Goal: Information Seeking & Learning: Learn about a topic

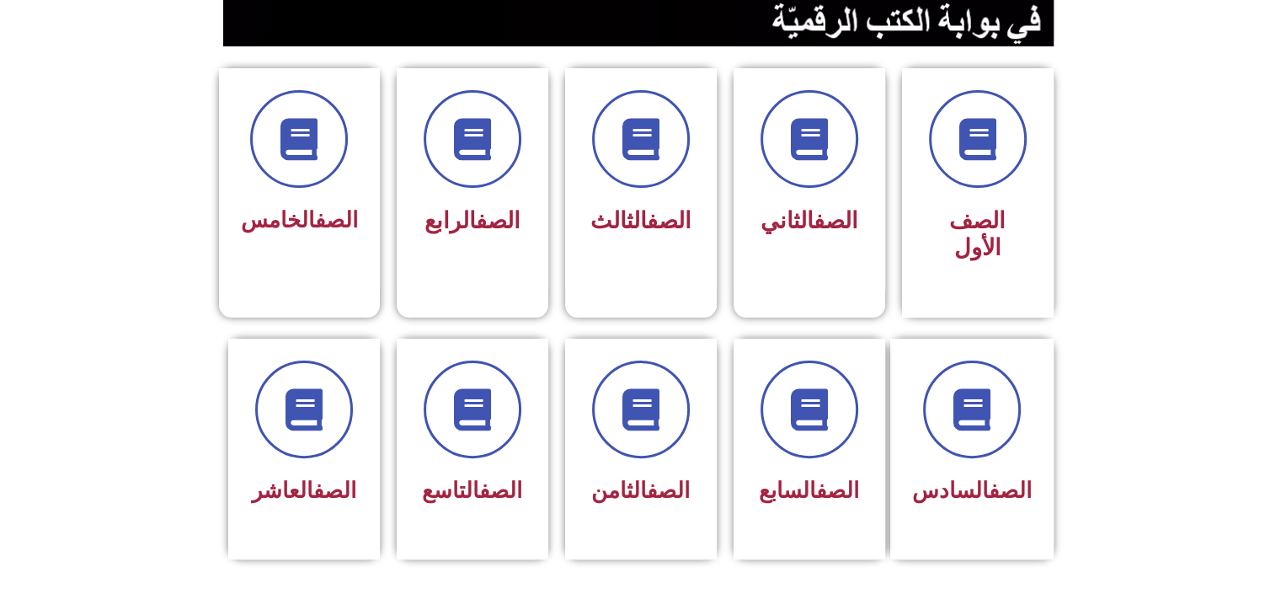
scroll to position [505, 0]
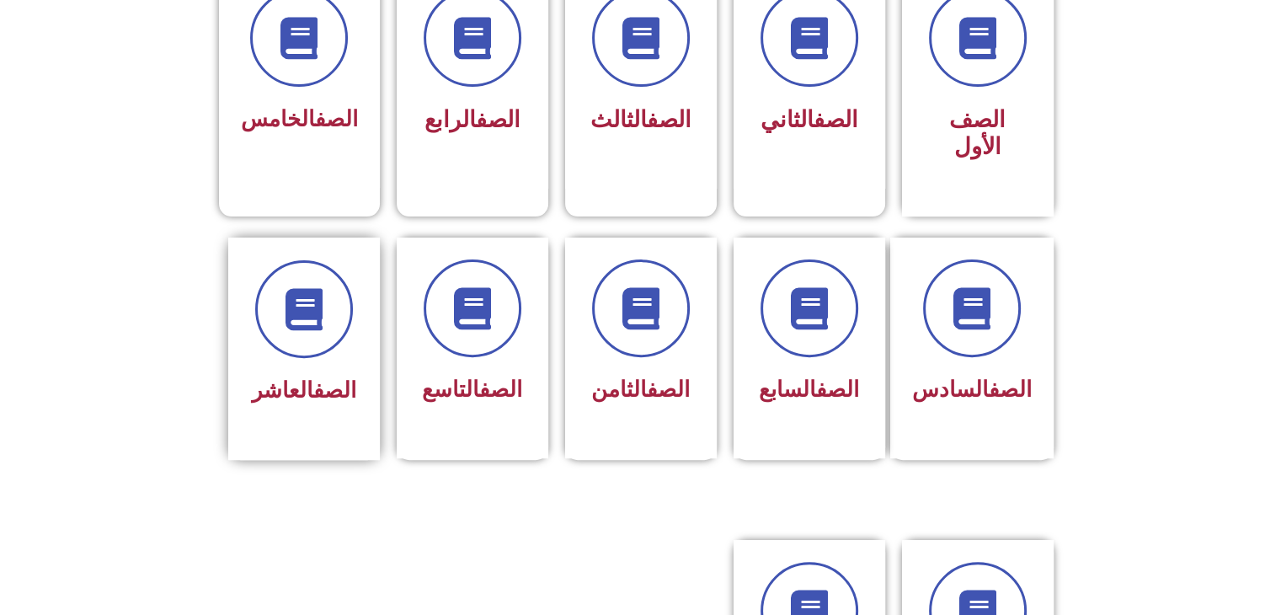
click at [334, 377] on link "الصف" at bounding box center [334, 389] width 43 height 25
click at [335, 377] on link "الصف" at bounding box center [334, 389] width 43 height 25
click at [257, 307] on div at bounding box center [304, 309] width 106 height 98
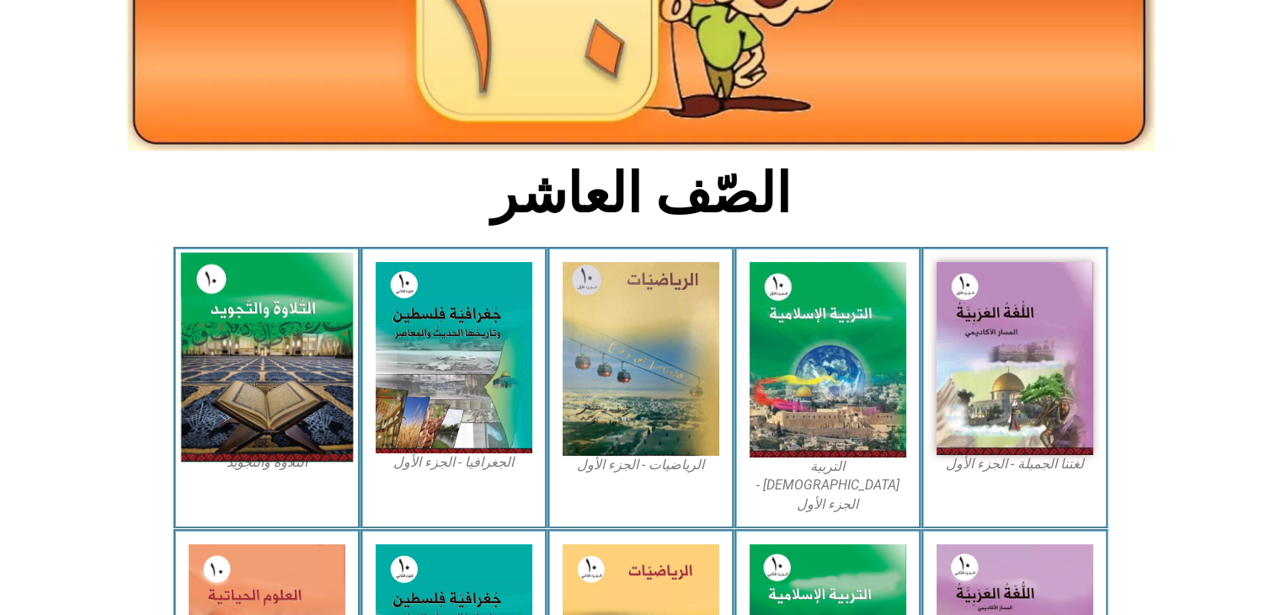
scroll to position [337, 0]
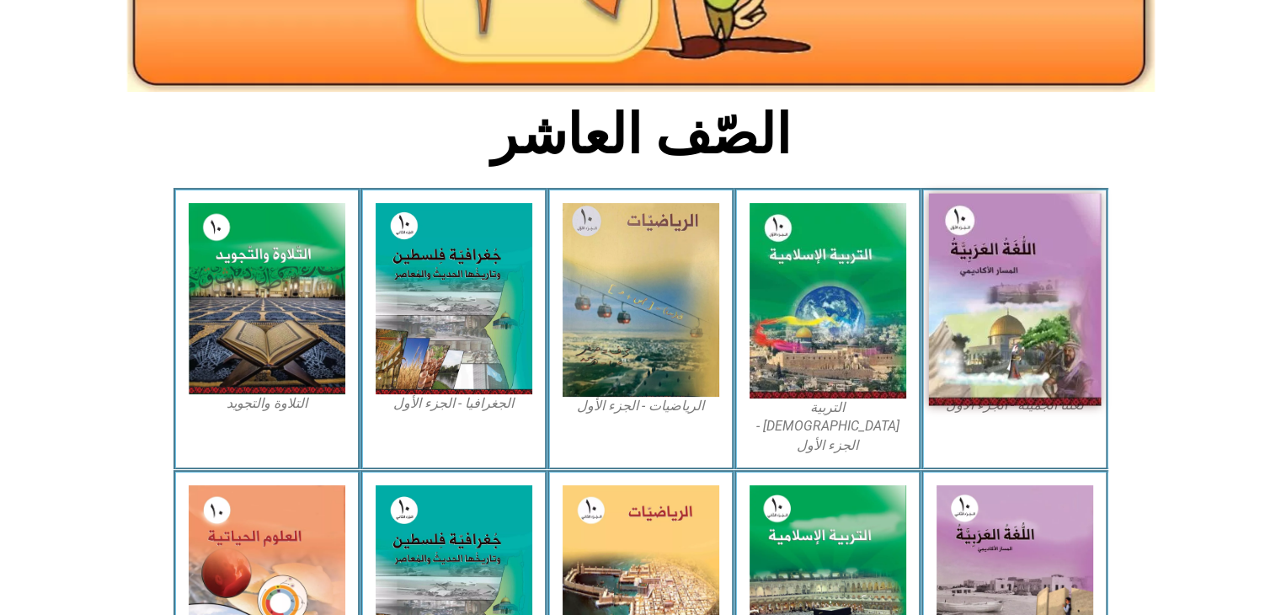
click at [1025, 348] on img at bounding box center [1014, 300] width 173 height 212
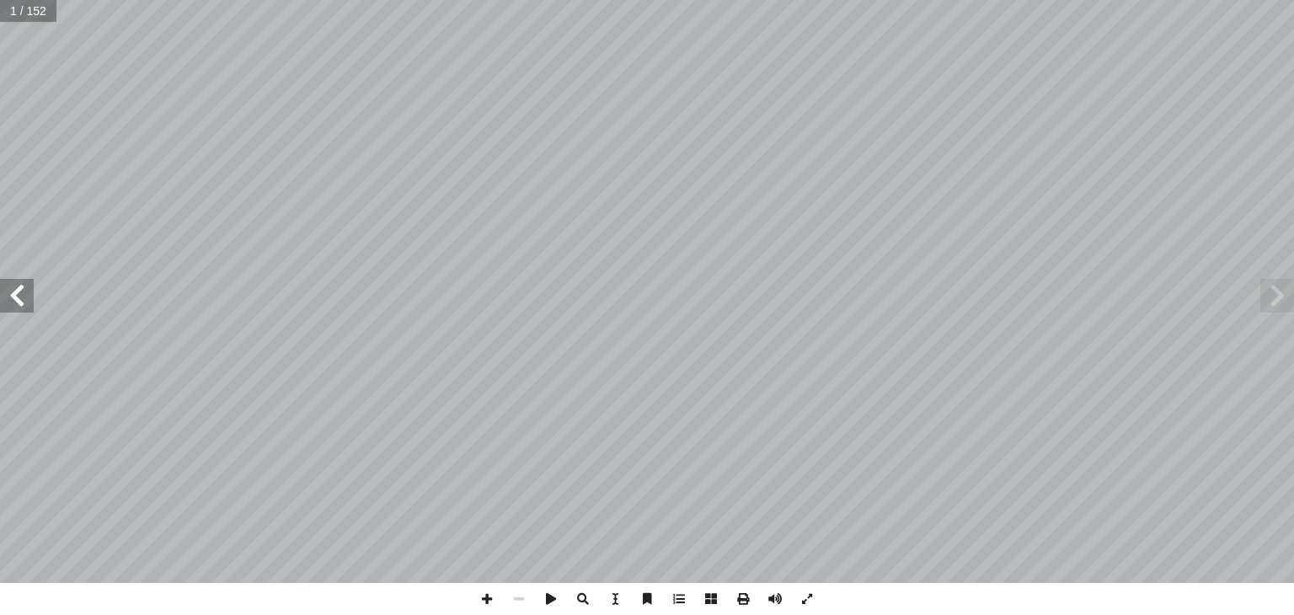
click at [0, 302] on span at bounding box center [17, 296] width 34 height 34
click at [3, 290] on span at bounding box center [17, 296] width 34 height 34
click at [0, 304] on span at bounding box center [17, 296] width 34 height 34
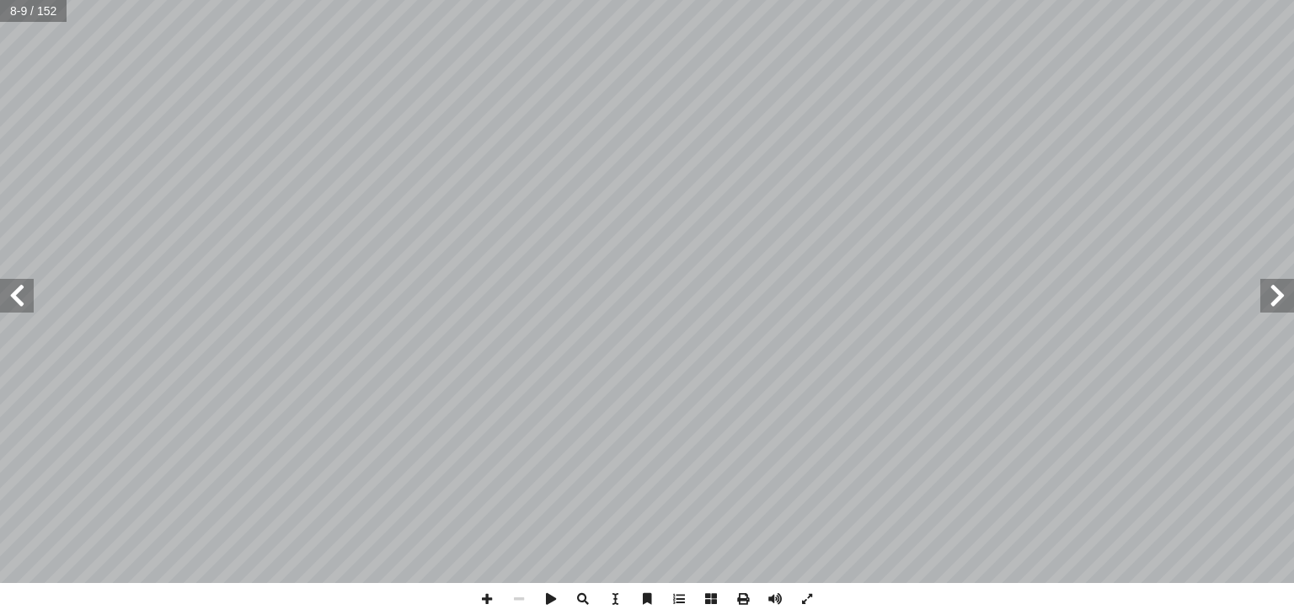
click at [0, 304] on span at bounding box center [17, 296] width 34 height 34
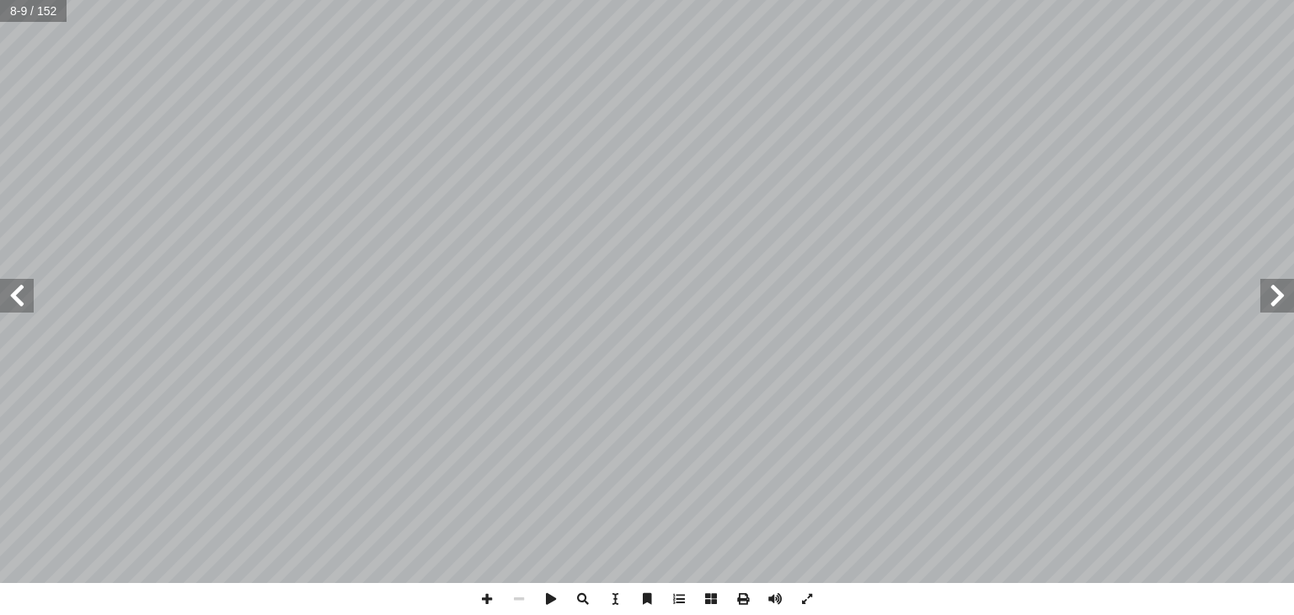
click at [0, 304] on span at bounding box center [17, 296] width 34 height 34
click at [0, 298] on span at bounding box center [17, 296] width 34 height 34
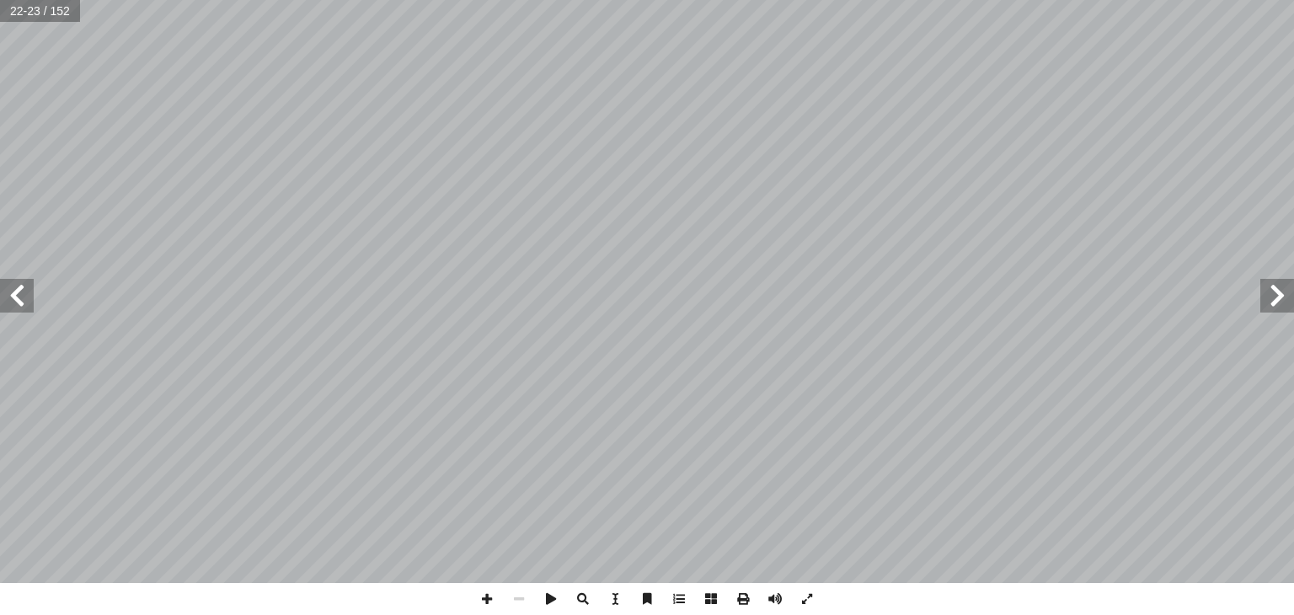
click at [0, 298] on span at bounding box center [17, 296] width 34 height 34
click at [1282, 296] on span at bounding box center [1277, 296] width 34 height 34
click at [1282, 297] on span at bounding box center [1277, 296] width 34 height 34
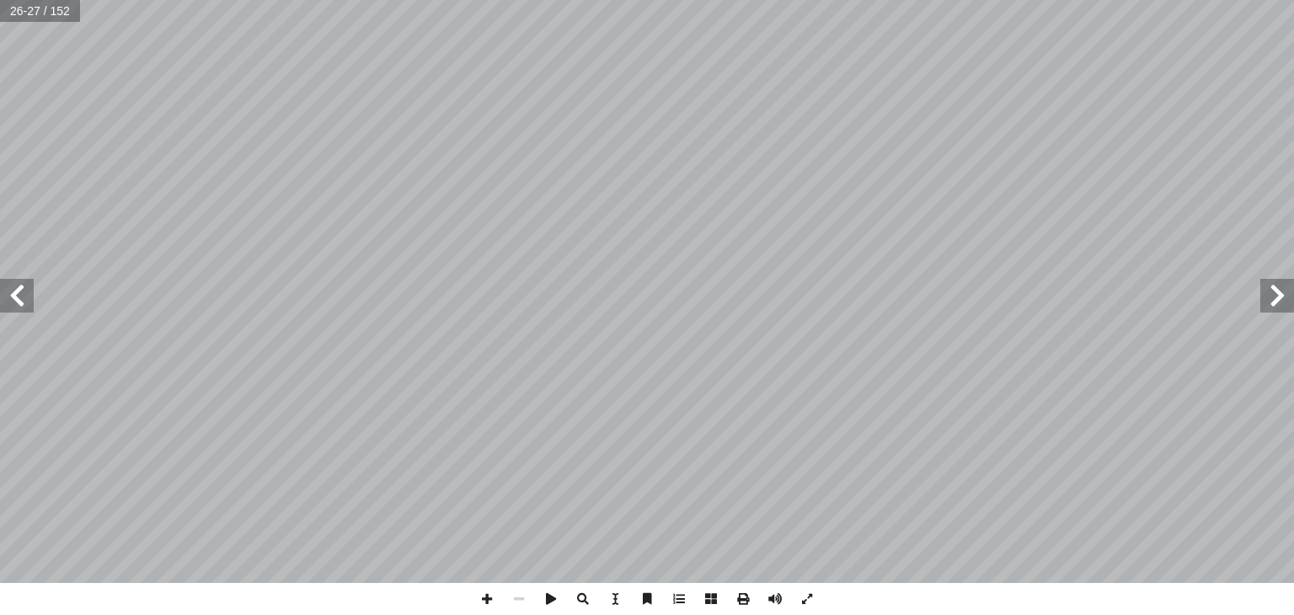
click at [1282, 297] on span at bounding box center [1277, 296] width 34 height 34
click at [19, 305] on span at bounding box center [17, 296] width 34 height 34
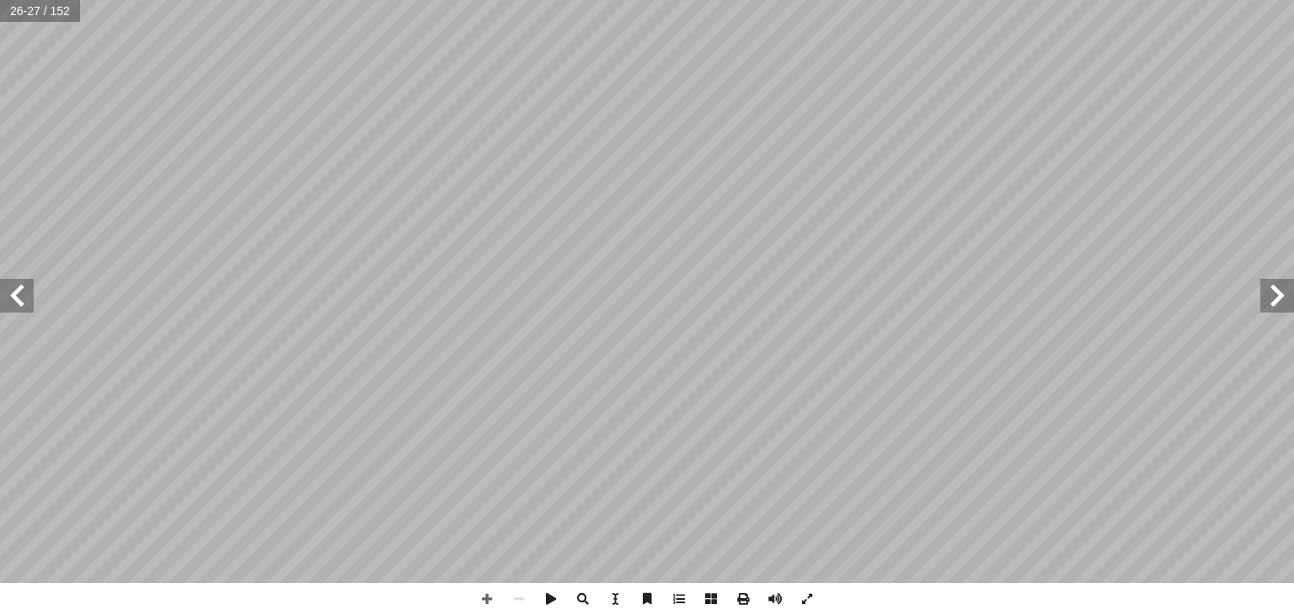
click at [19, 305] on span at bounding box center [17, 296] width 34 height 34
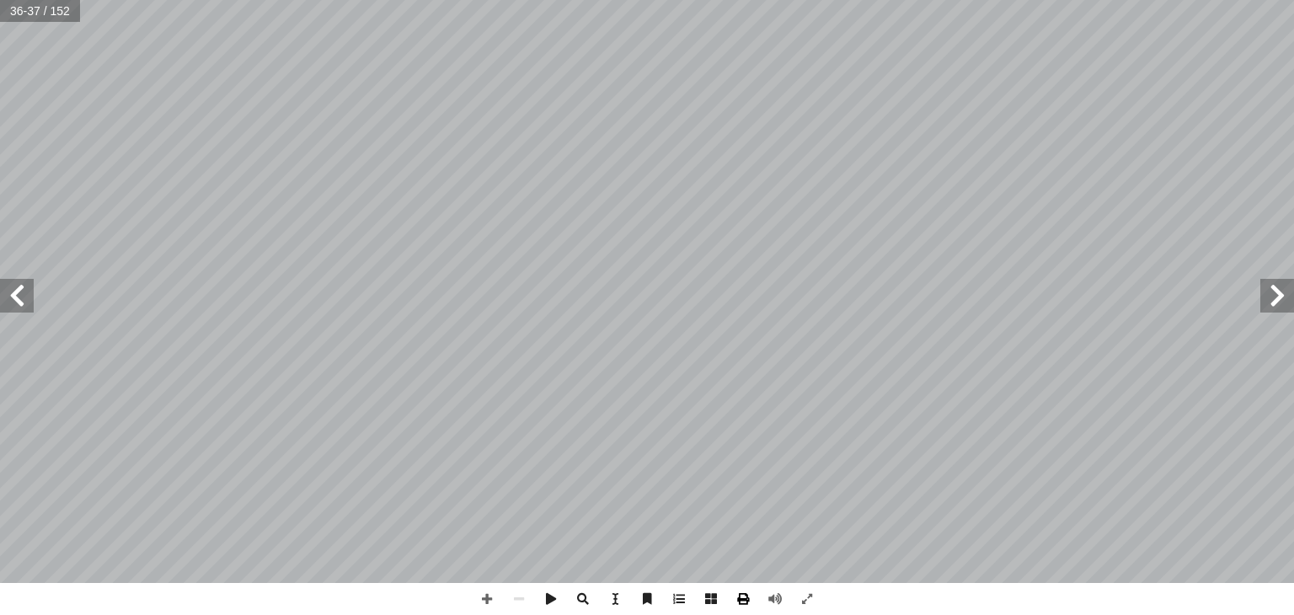
click at [745, 597] on span at bounding box center [743, 599] width 32 height 32
